Goal: Navigation & Orientation: Find specific page/section

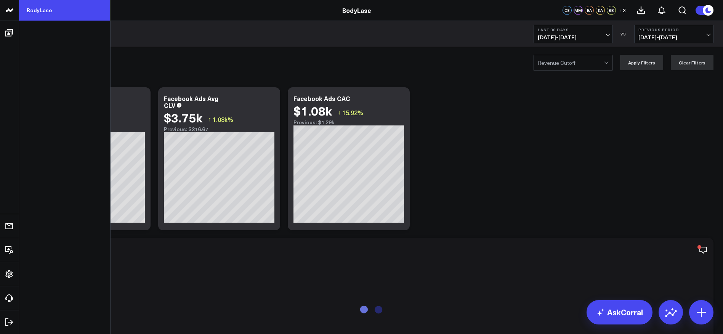
click at [46, 8] on link "BodyLase" at bounding box center [64, 10] width 91 height 21
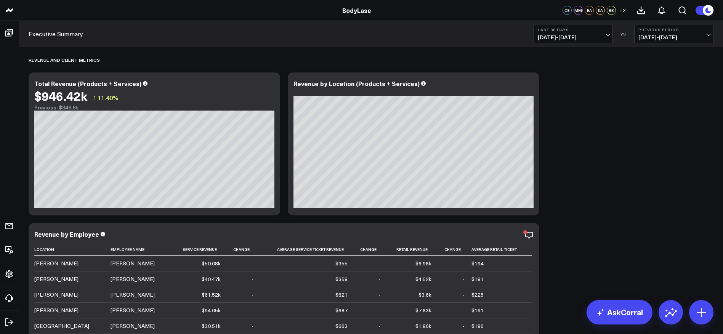
click at [598, 32] on button "Last 30 Days [DATE] - [DATE]" at bounding box center [573, 34] width 79 height 18
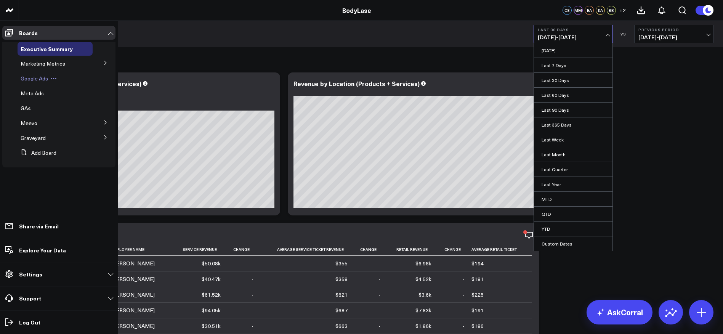
click at [34, 79] on span "Google Ads" at bounding box center [34, 78] width 27 height 7
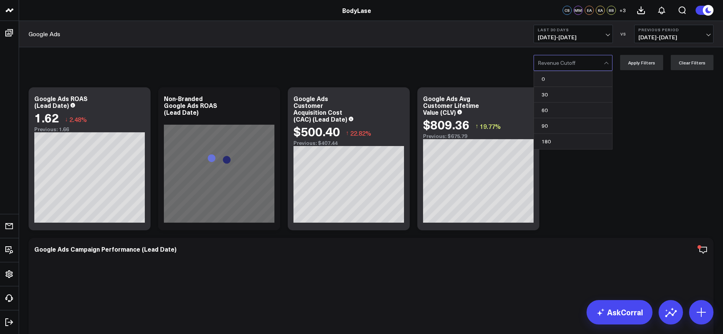
click at [589, 63] on div at bounding box center [571, 62] width 66 height 15
click at [557, 105] on div "60" at bounding box center [573, 111] width 78 height 16
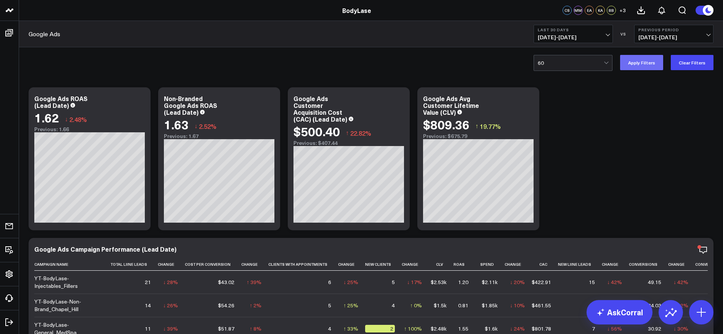
click at [632, 61] on button "Apply Filters" at bounding box center [641, 62] width 43 height 15
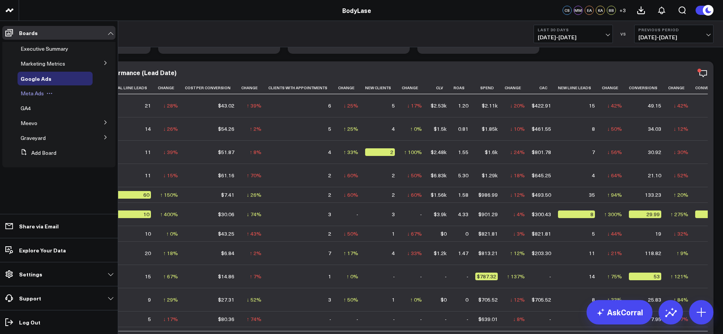
click at [34, 94] on span "Meta Ads" at bounding box center [32, 93] width 23 height 7
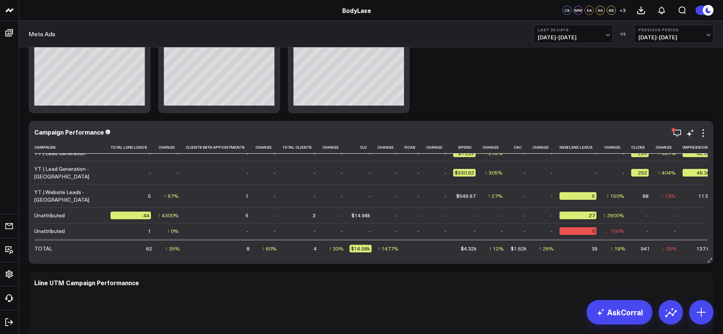
scroll to position [40, 0]
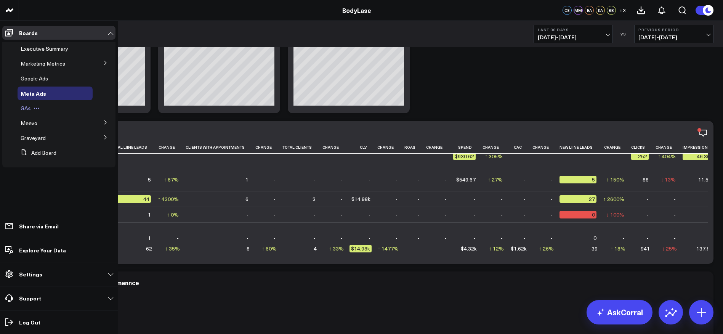
click at [26, 106] on span "GA4" at bounding box center [26, 107] width 10 height 7
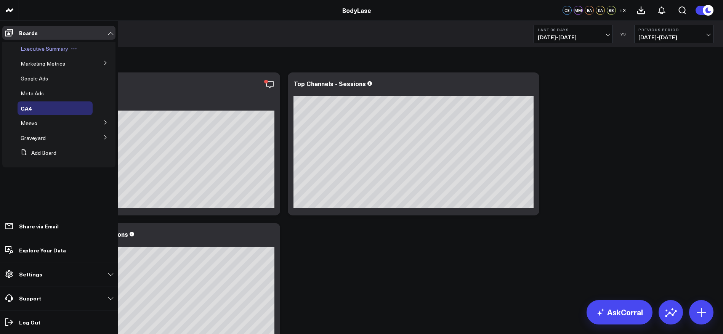
click at [42, 47] on span "Executive Summary" at bounding box center [45, 48] width 48 height 7
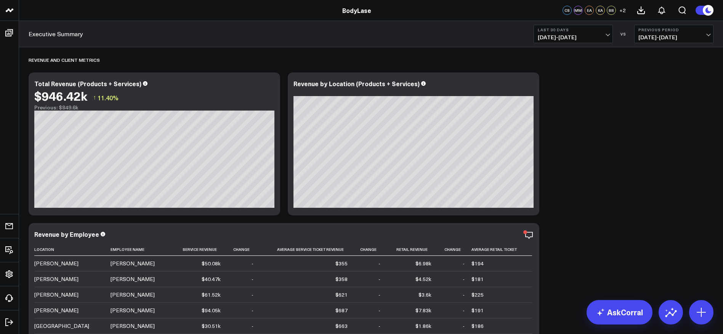
click at [671, 35] on span "[DATE] - [DATE]" at bounding box center [673, 37] width 71 height 6
click at [659, 80] on link "YoY" at bounding box center [674, 80] width 79 height 14
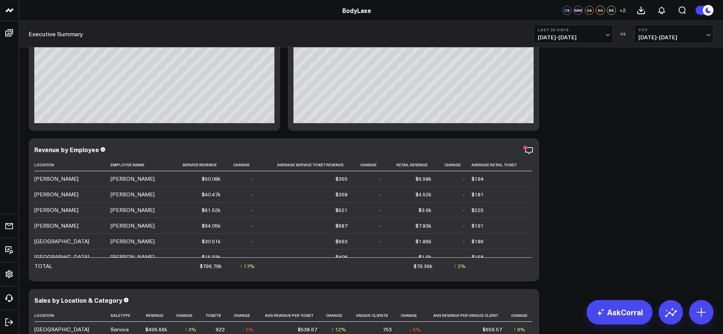
click at [593, 35] on span "[DATE] - [DATE]" at bounding box center [573, 37] width 71 height 6
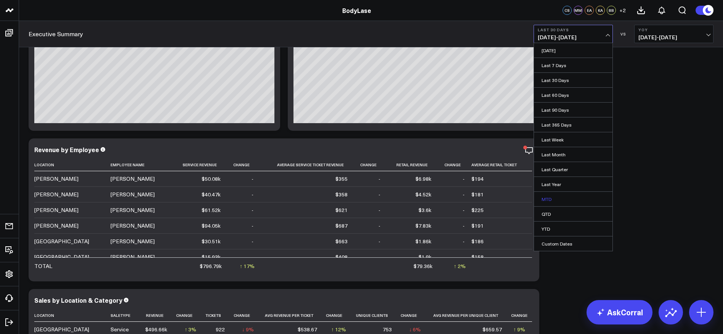
click at [552, 200] on link "MTD" at bounding box center [573, 199] width 79 height 14
